Goal: Browse casually

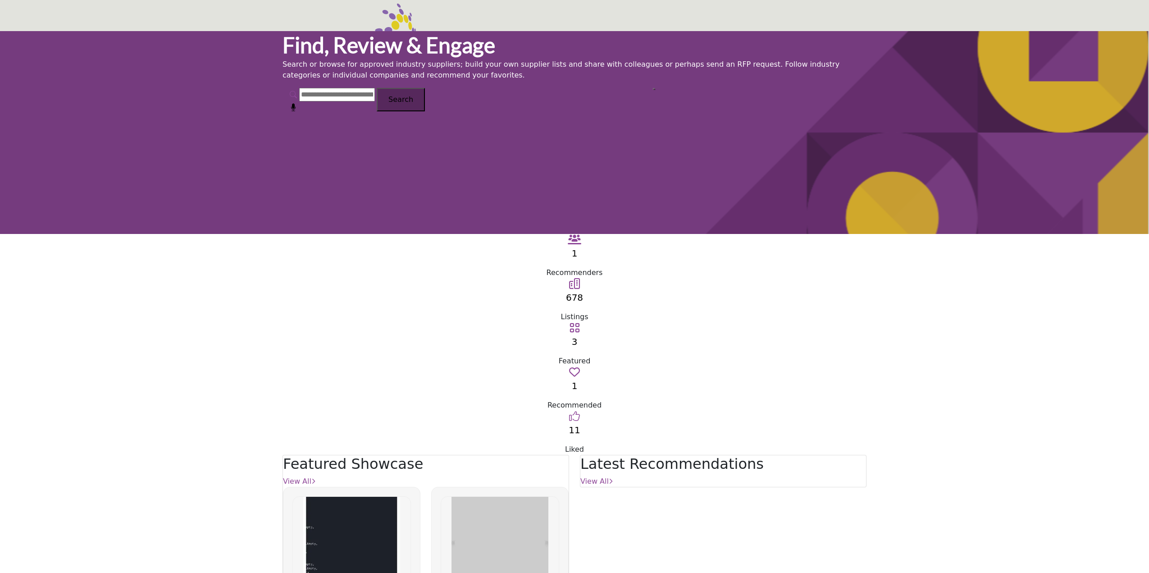
scroll to position [270, 0]
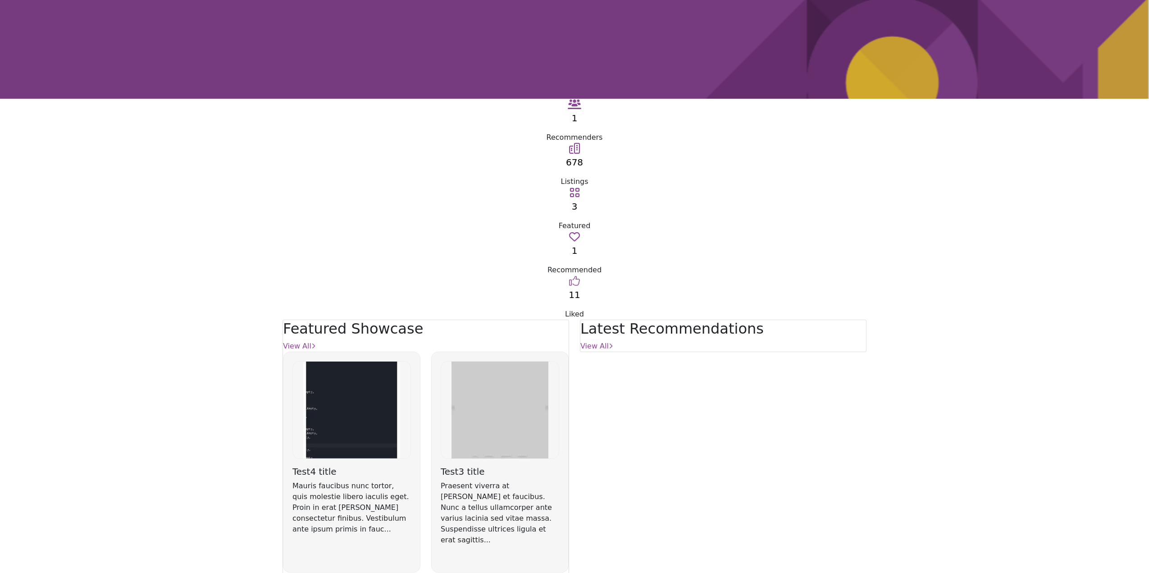
scroll to position [171, 0]
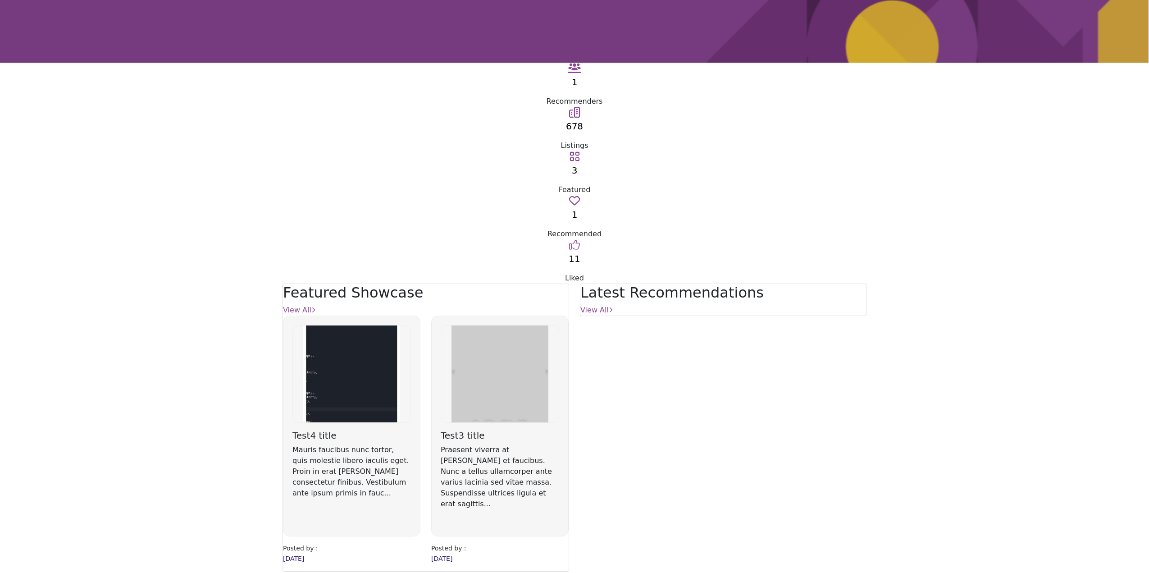
click at [842, 283] on div "Latest Recommendations View All" at bounding box center [722, 427] width 297 height 288
click at [854, 303] on section "Featured Showcase View All [DATE] [DATE] View All" at bounding box center [574, 427] width 1149 height 288
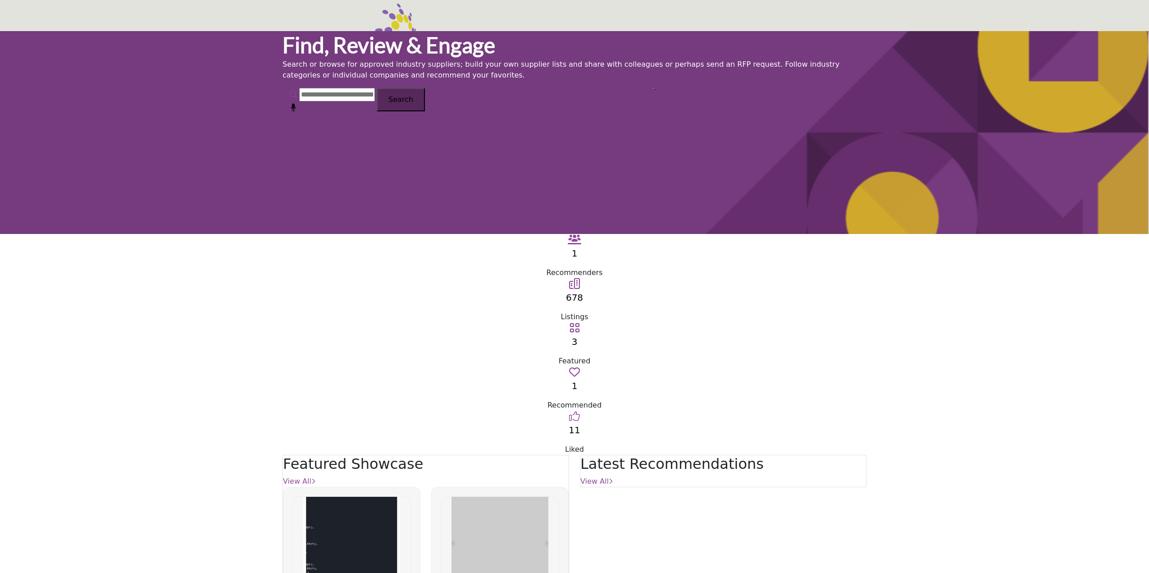
scroll to position [171, 0]
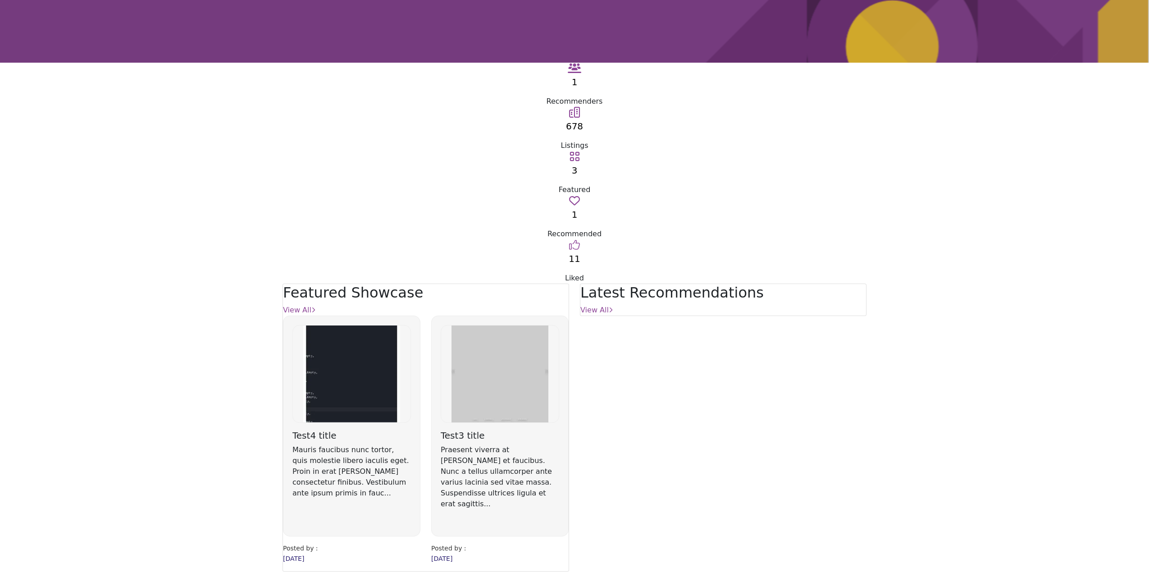
click at [709, 442] on div "×" at bounding box center [574, 286] width 1149 height 573
click at [516, 432] on div "×" at bounding box center [574, 286] width 1149 height 573
click at [512, 438] on div "×" at bounding box center [574, 286] width 1149 height 573
click at [512, 435] on div "×" at bounding box center [574, 286] width 1149 height 573
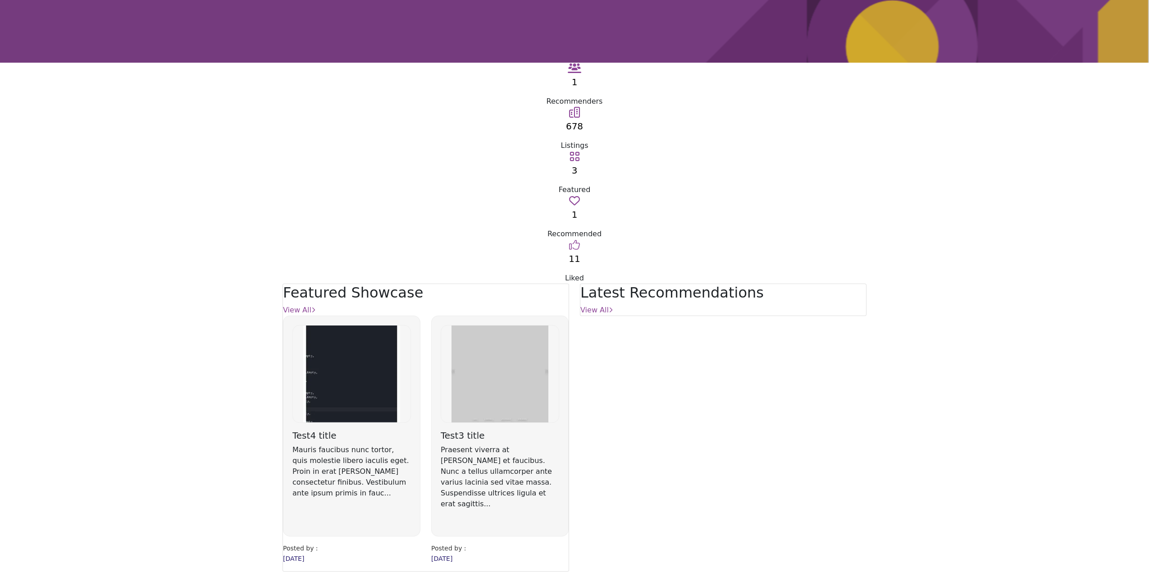
drag, startPoint x: 512, startPoint y: 435, endPoint x: 628, endPoint y: 437, distance: 116.2
click at [628, 437] on div "×" at bounding box center [574, 286] width 1149 height 573
click at [633, 436] on div "×" at bounding box center [574, 286] width 1149 height 573
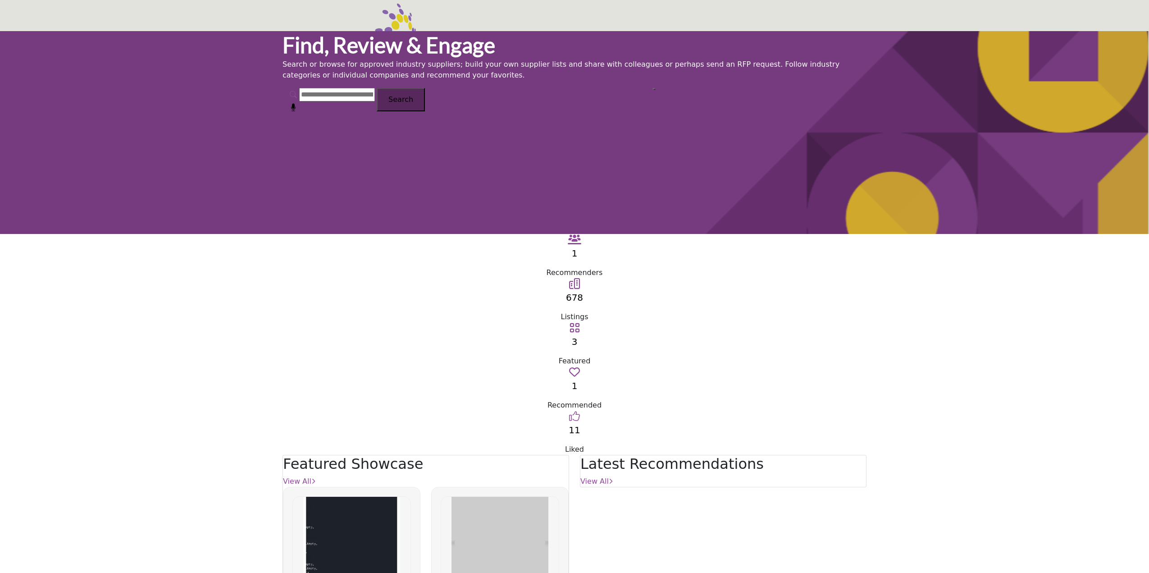
scroll to position [171, 0]
